Goal: Task Accomplishment & Management: Use online tool/utility

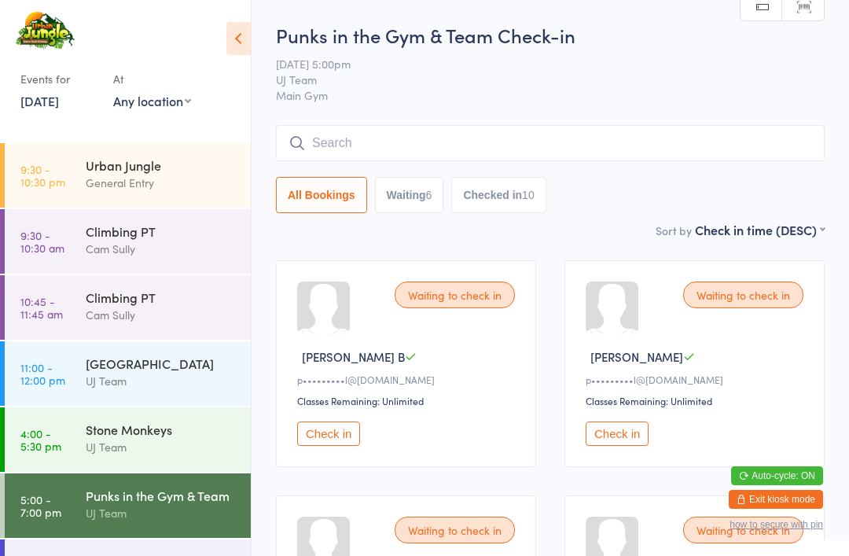
click at [332, 136] on input "search" at bounding box center [550, 143] width 549 height 36
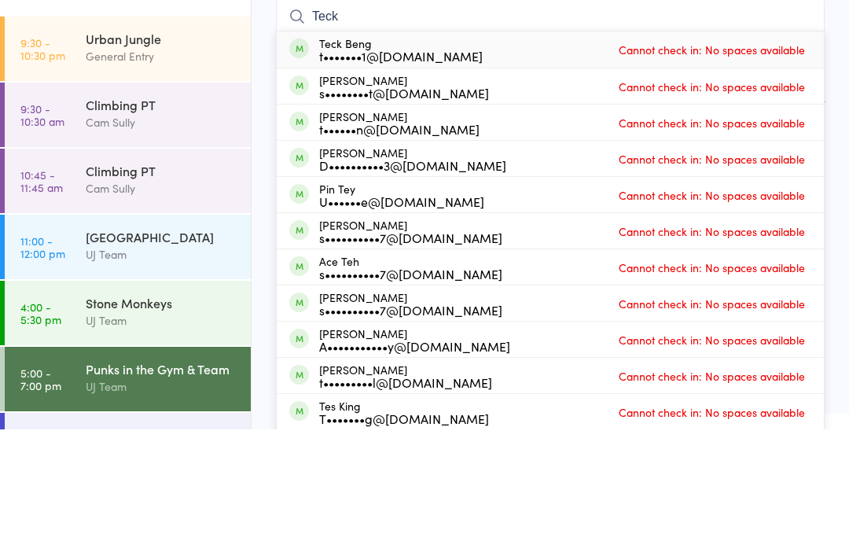
type input "Teck"
click at [342, 176] on div "t•••••••1@[DOMAIN_NAME]" at bounding box center [400, 182] width 163 height 13
type input "Teck"
click at [342, 176] on div "t•••••••1@[DOMAIN_NAME]" at bounding box center [400, 182] width 163 height 13
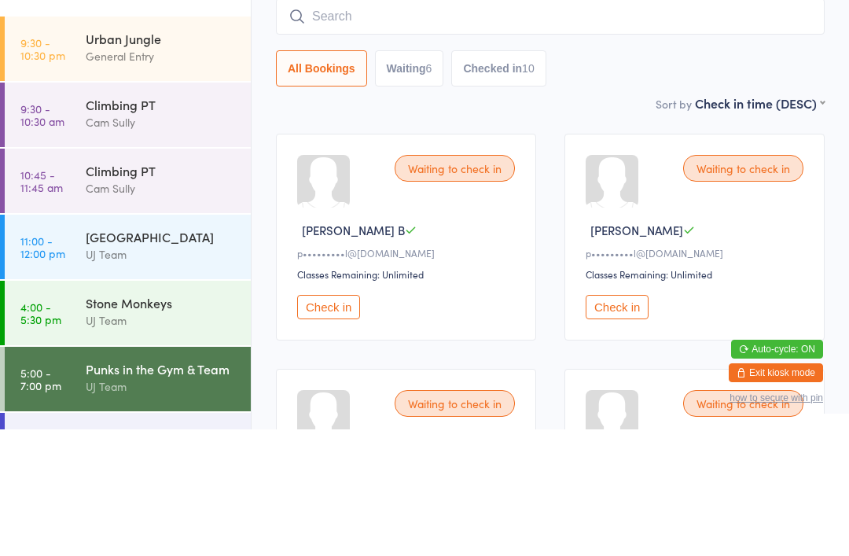
scroll to position [127, 0]
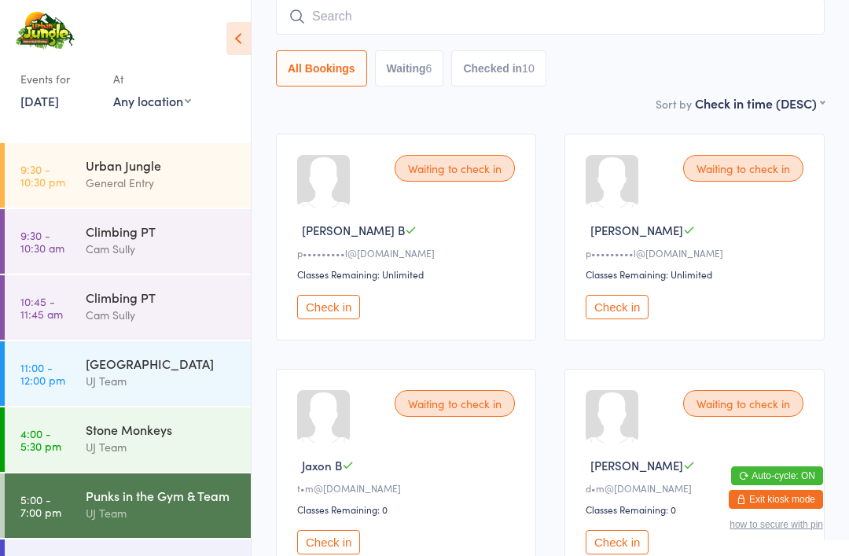
click at [348, 64] on button "All Bookings" at bounding box center [321, 68] width 91 height 36
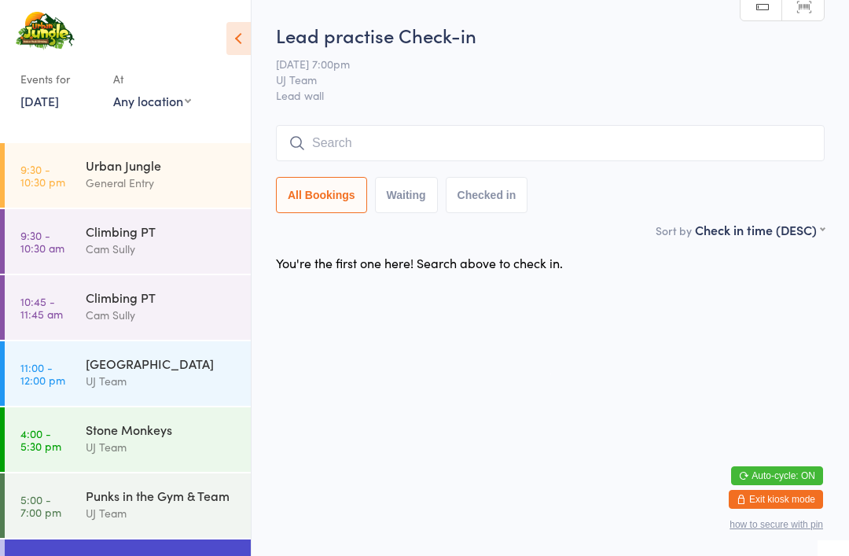
click at [167, 175] on div "General Entry" at bounding box center [162, 183] width 152 height 18
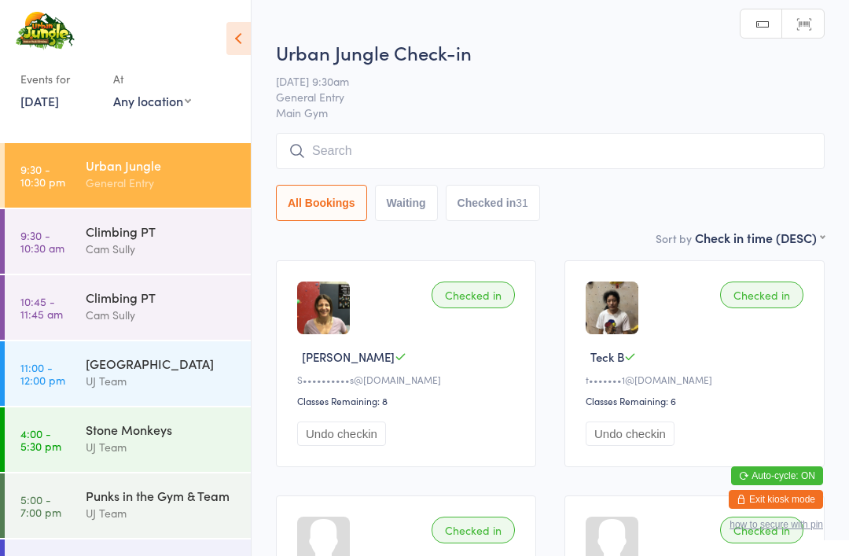
click at [475, 156] on input "search" at bounding box center [550, 151] width 549 height 36
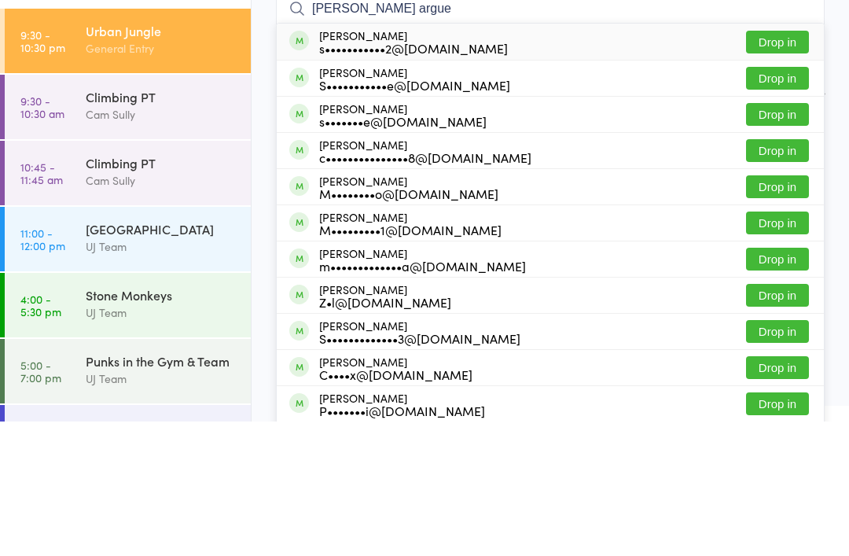
type input "[PERSON_NAME] argue"
click at [782, 165] on button "Drop in" at bounding box center [777, 176] width 63 height 23
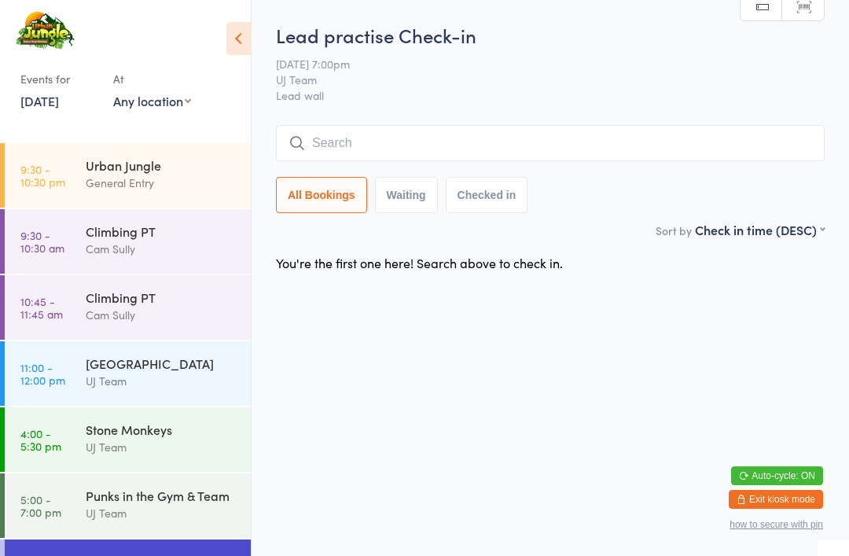
click at [190, 166] on div "Urban Jungle" at bounding box center [162, 164] width 152 height 17
